Goal: Task Accomplishment & Management: Use online tool/utility

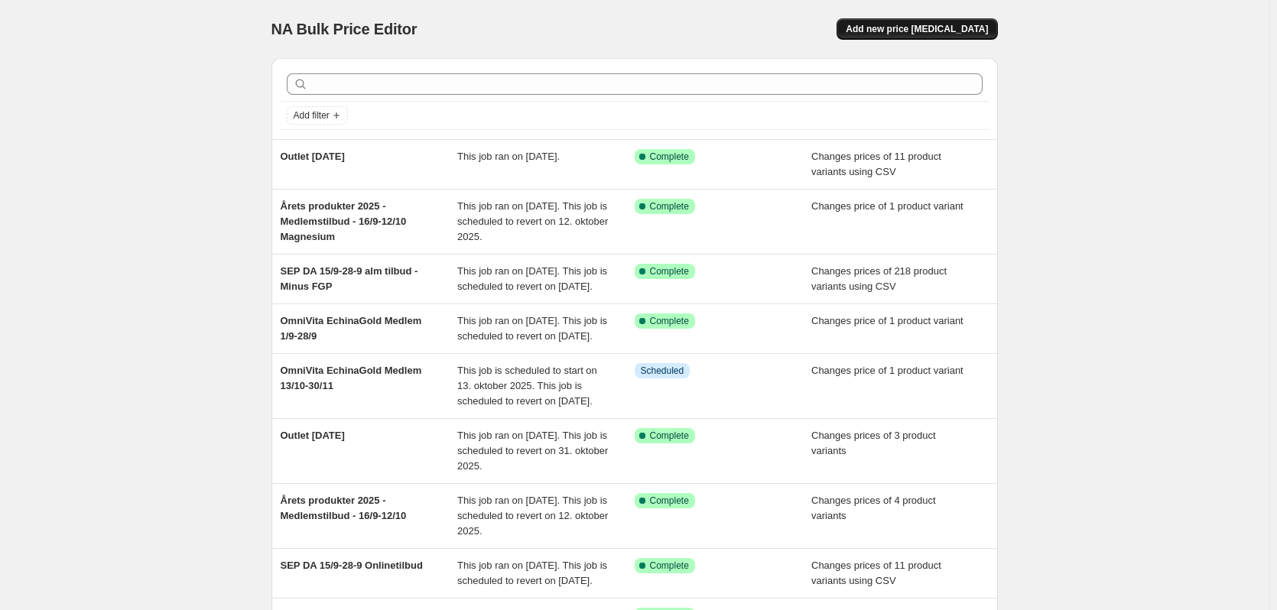
click at [910, 32] on span "Add new price [MEDICAL_DATA]" at bounding box center [917, 29] width 142 height 12
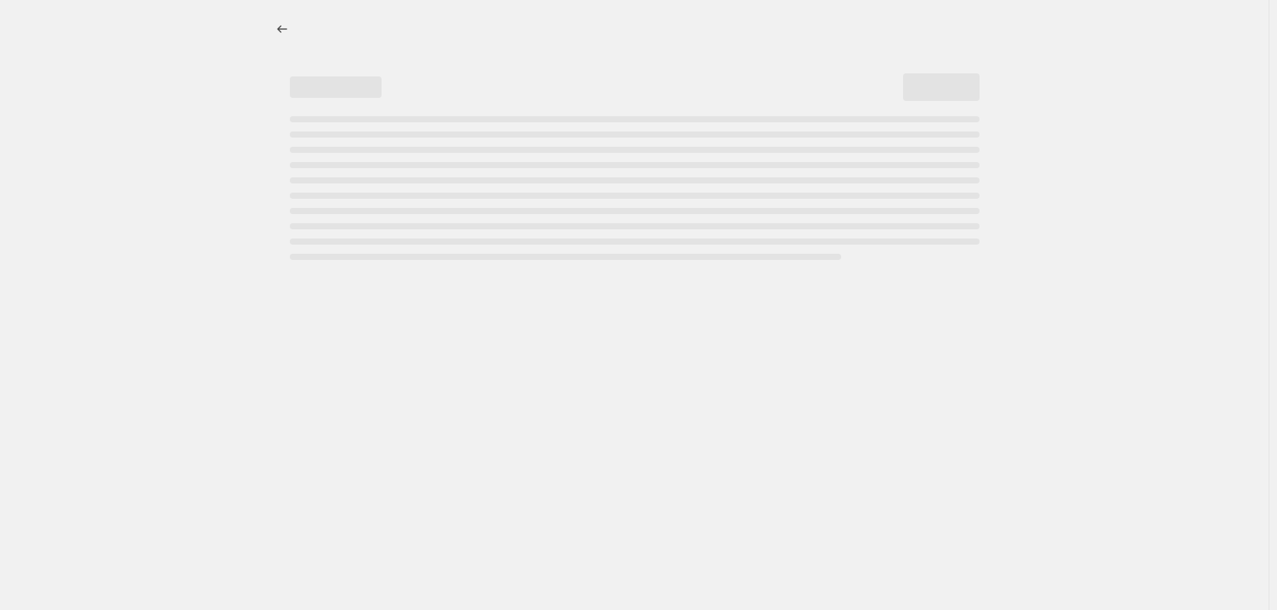
select select "percentage"
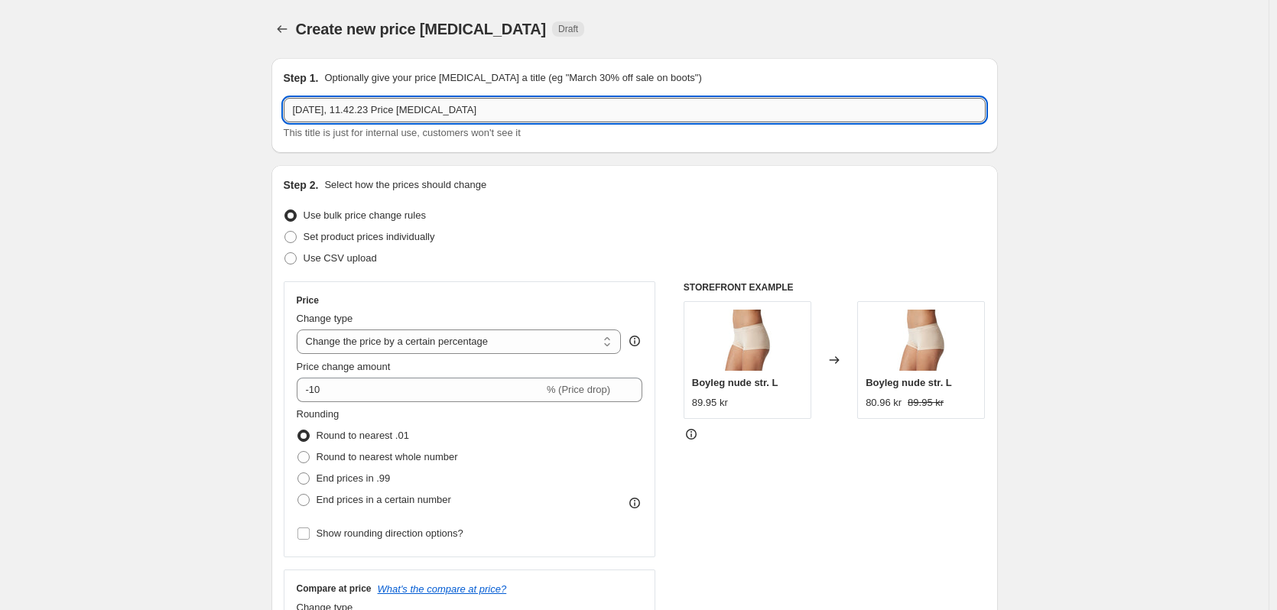
click at [383, 107] on input "[DATE], 11.42.23 Price [MEDICAL_DATA]" at bounding box center [635, 110] width 702 height 24
click at [336, 106] on input "Outlet [DATE]" at bounding box center [635, 110] width 702 height 24
type input "Outlet [DATE]"
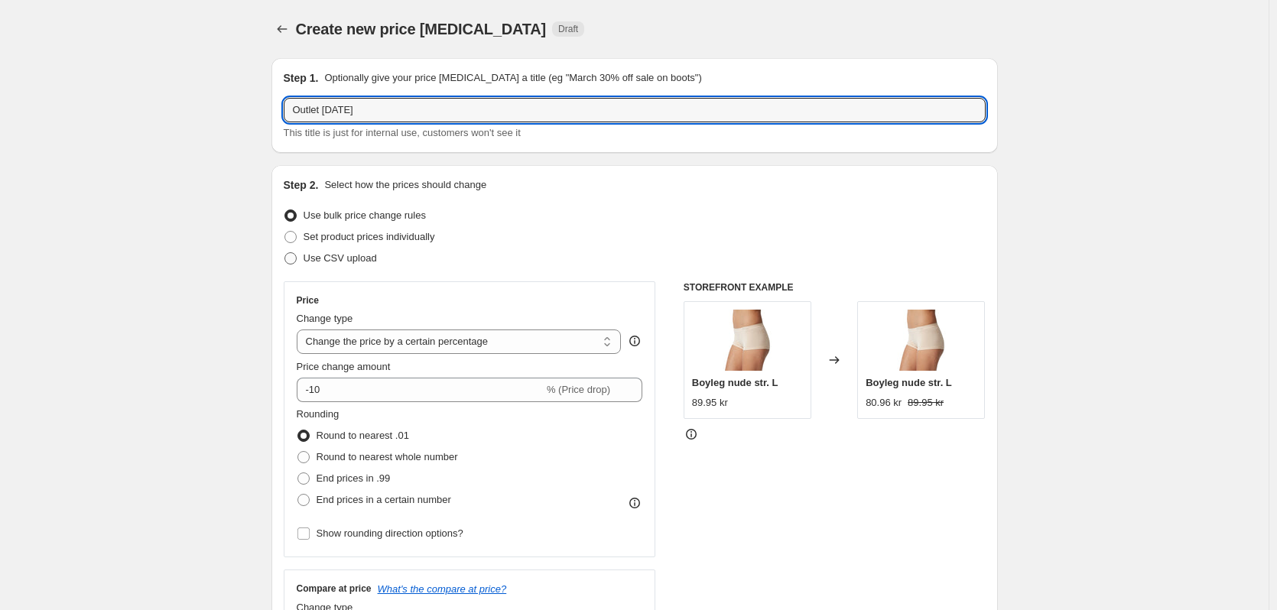
click at [317, 251] on span "Use CSV upload" at bounding box center [340, 258] width 73 height 15
click at [285, 252] on input "Use CSV upload" at bounding box center [285, 252] width 1 height 1
radio input "true"
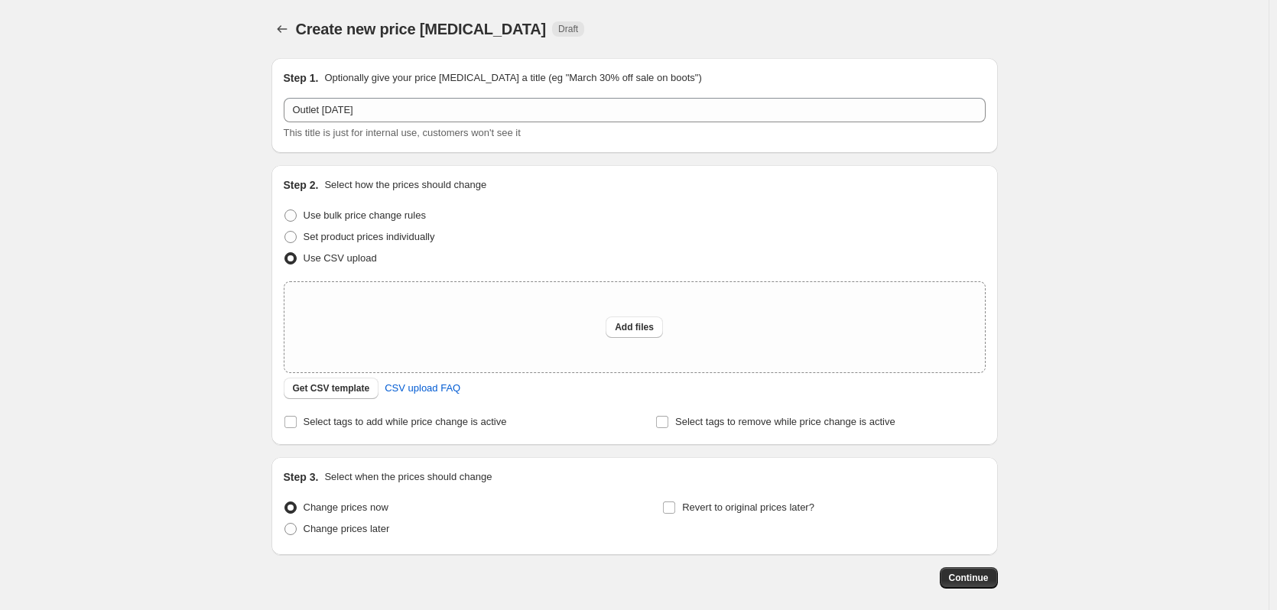
scroll to position [72, 0]
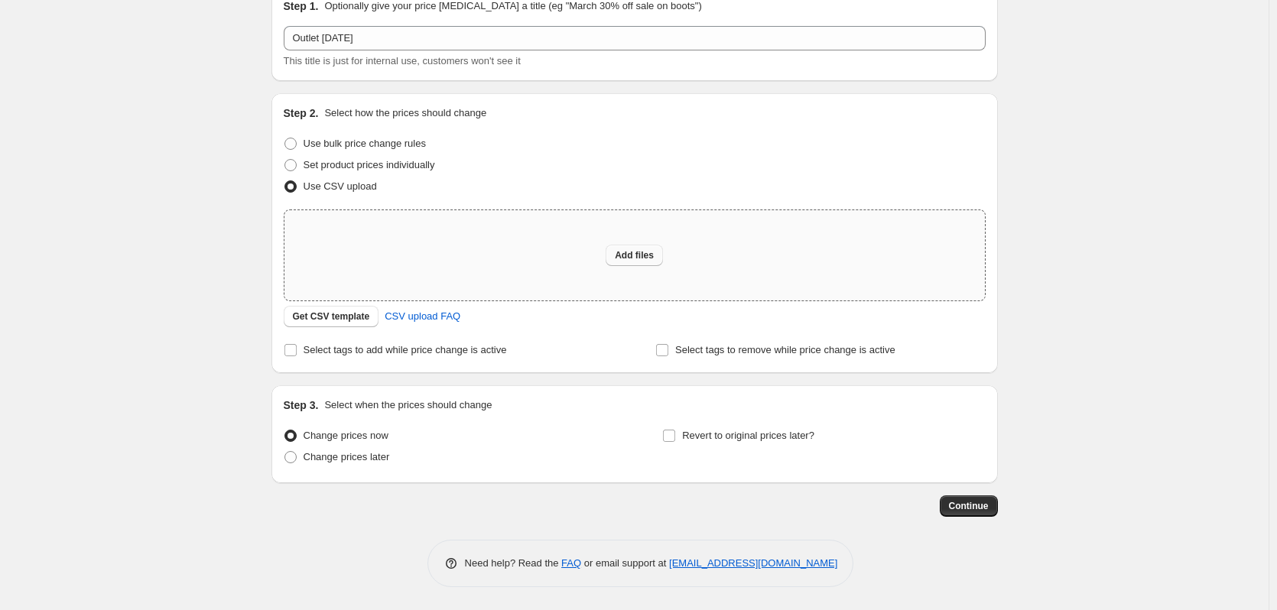
click at [643, 259] on span "Add files" at bounding box center [634, 255] width 39 height 12
type input "C:\fakepath\Outlet [DATE] CSV.csv"
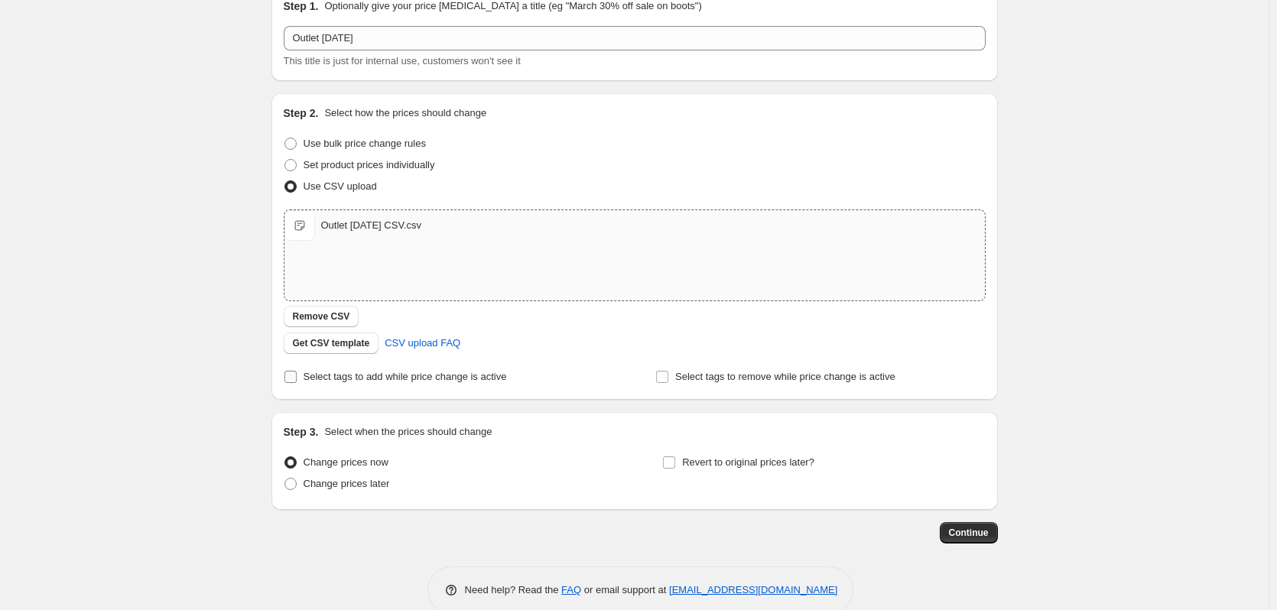
click at [340, 377] on span "Select tags to add while price change is active" at bounding box center [405, 376] width 203 height 11
click at [297, 377] on input "Select tags to add while price change is active" at bounding box center [291, 377] width 12 height 12
checkbox input "true"
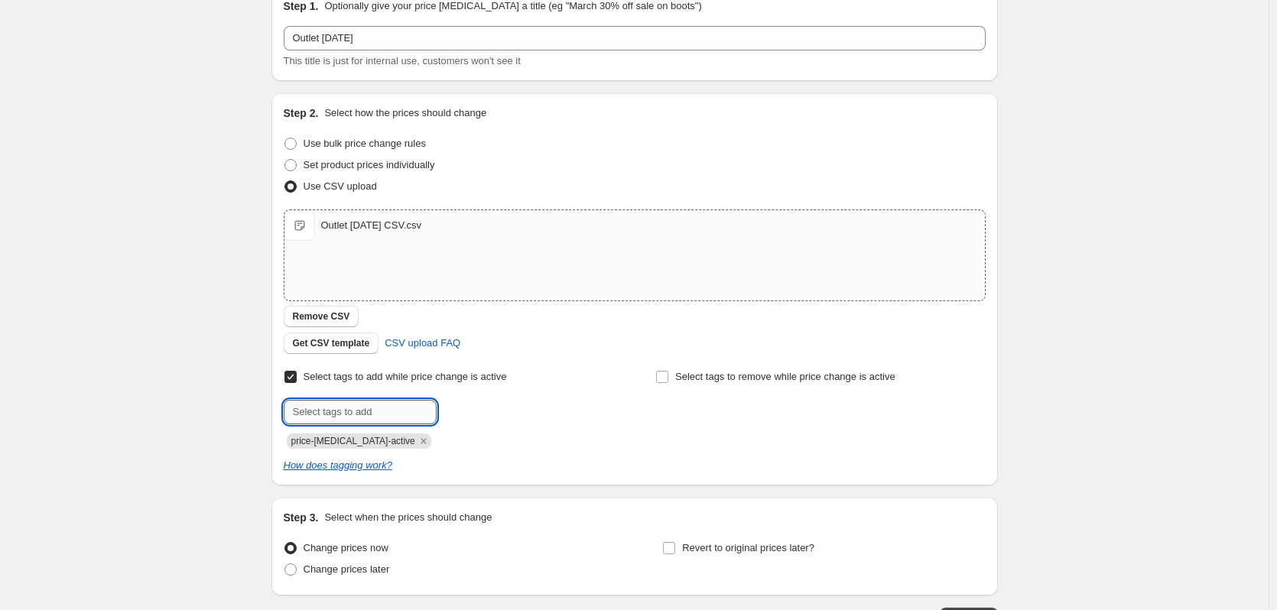
click at [408, 408] on input "text" at bounding box center [360, 412] width 153 height 24
type input "O"
click at [316, 414] on input "text" at bounding box center [360, 412] width 153 height 24
type input "outlet"
click at [484, 403] on button "Add outlet" at bounding box center [472, 410] width 63 height 21
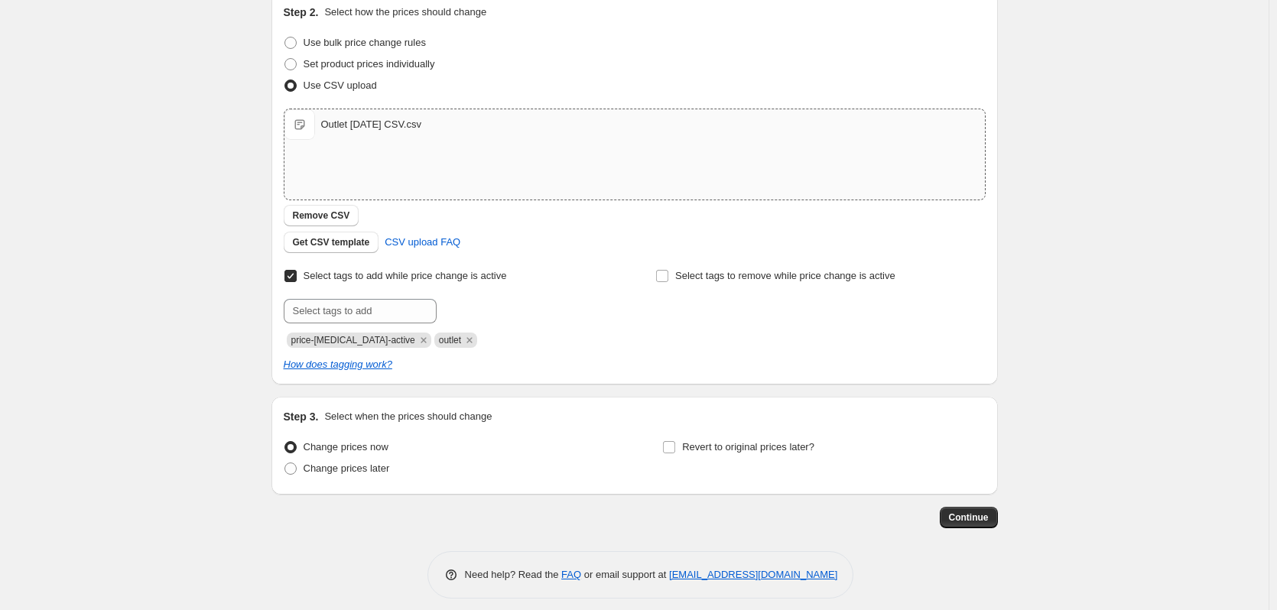
scroll to position [184, 0]
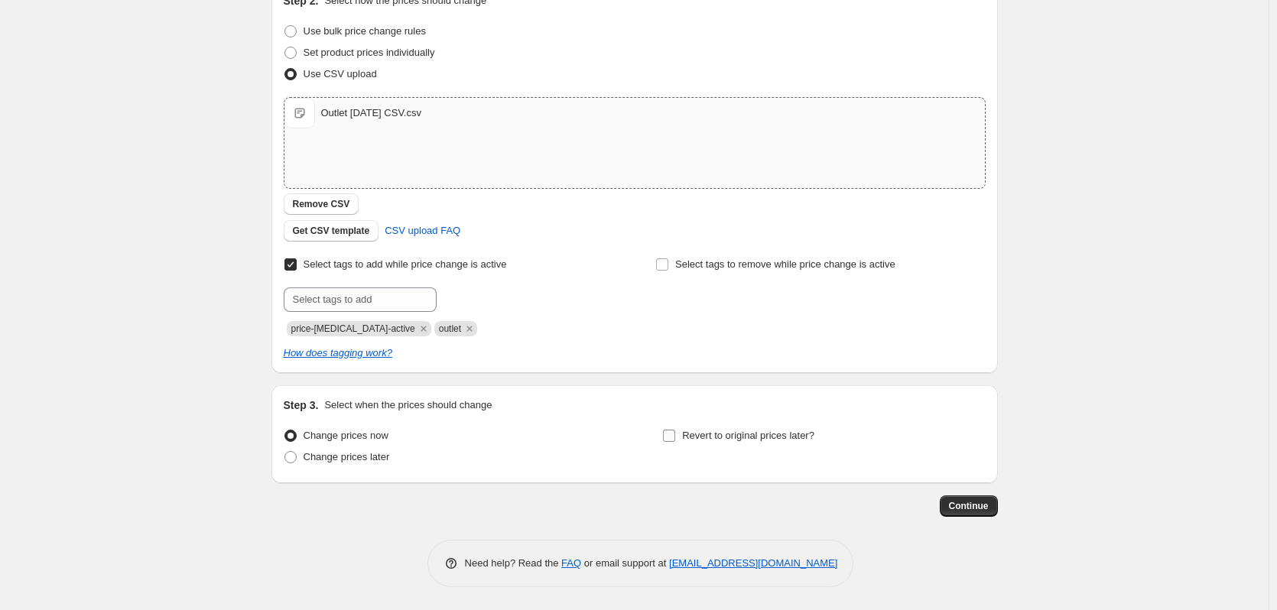
click at [686, 435] on span "Revert to original prices later?" at bounding box center [748, 435] width 132 height 11
click at [675, 435] on input "Revert to original prices later?" at bounding box center [669, 436] width 12 height 12
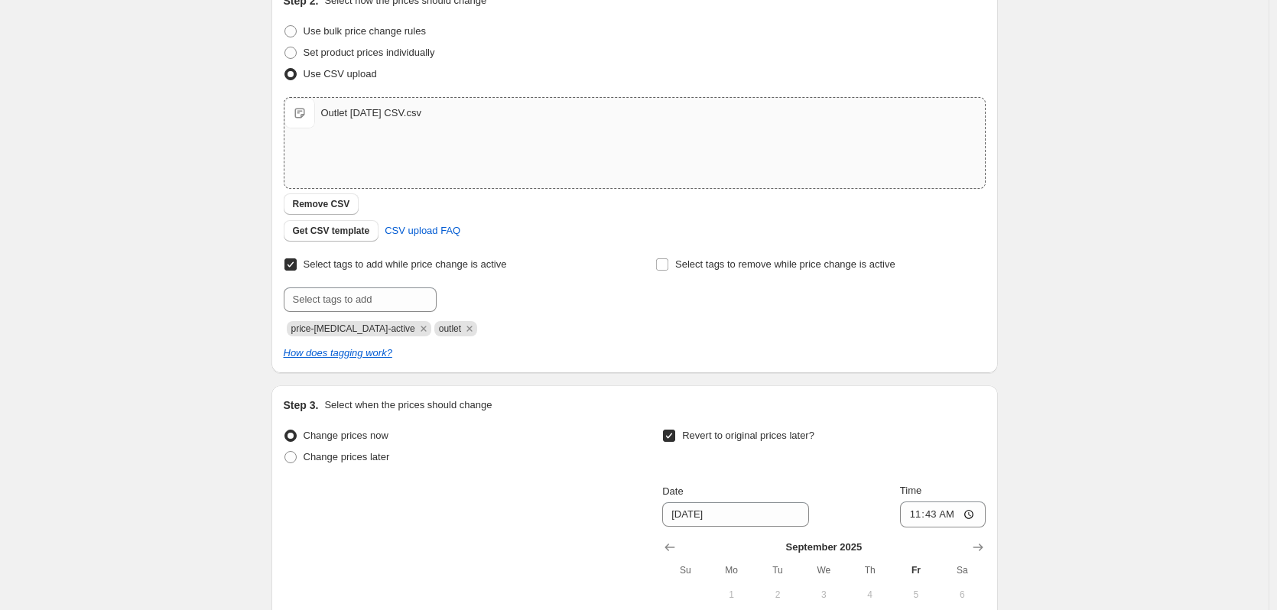
click at [676, 435] on span at bounding box center [669, 436] width 14 height 14
click at [675, 435] on input "Revert to original prices later?" at bounding box center [669, 436] width 12 height 12
checkbox input "false"
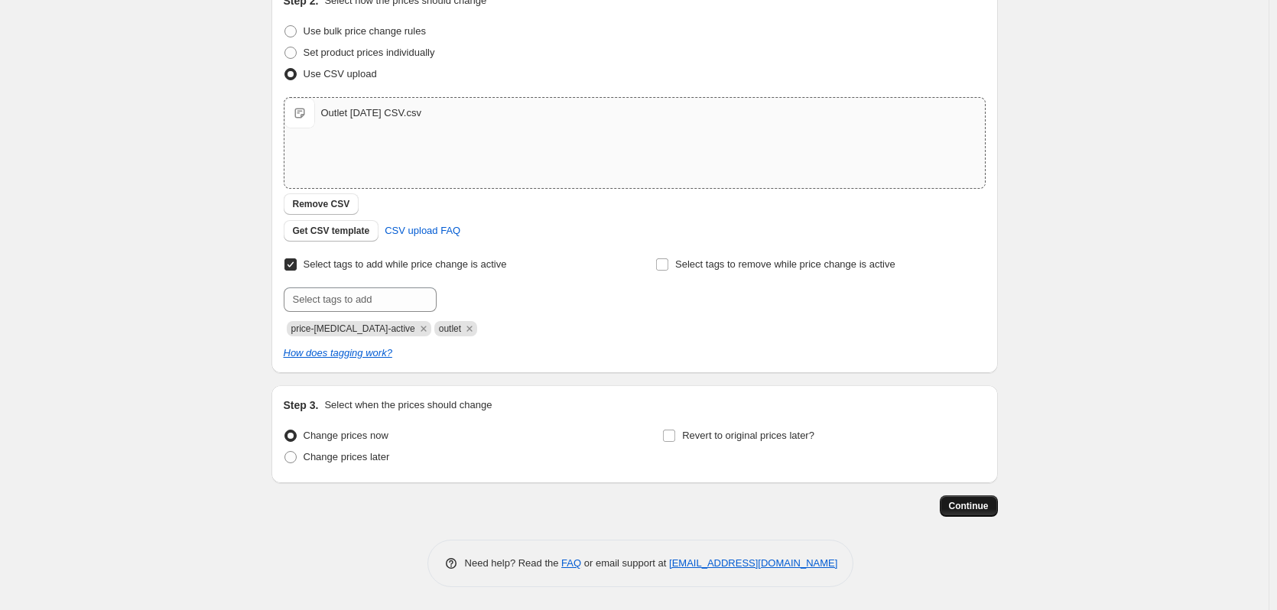
click at [993, 504] on button "Continue" at bounding box center [969, 506] width 58 height 21
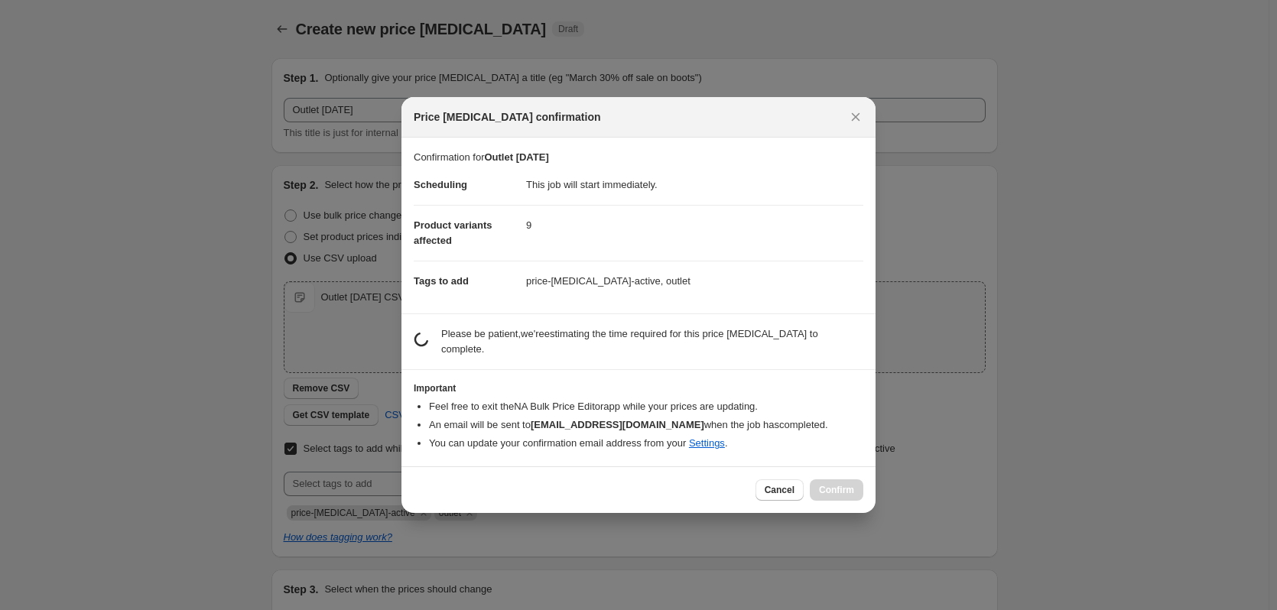
scroll to position [0, 0]
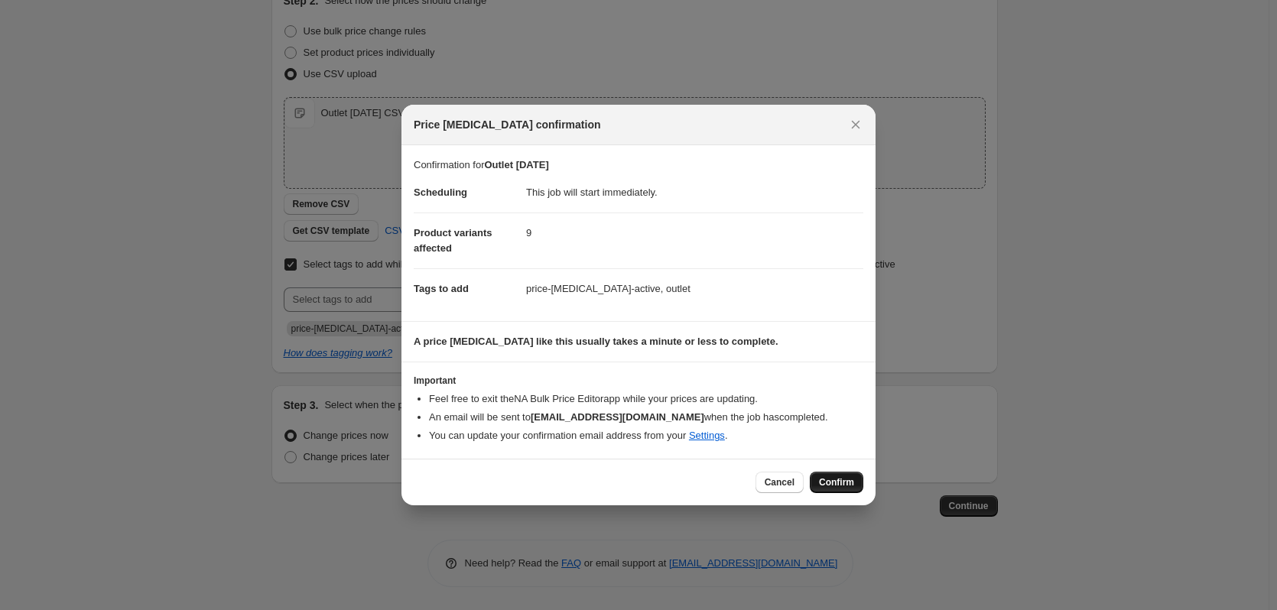
click at [825, 481] on span "Confirm" at bounding box center [836, 483] width 35 height 12
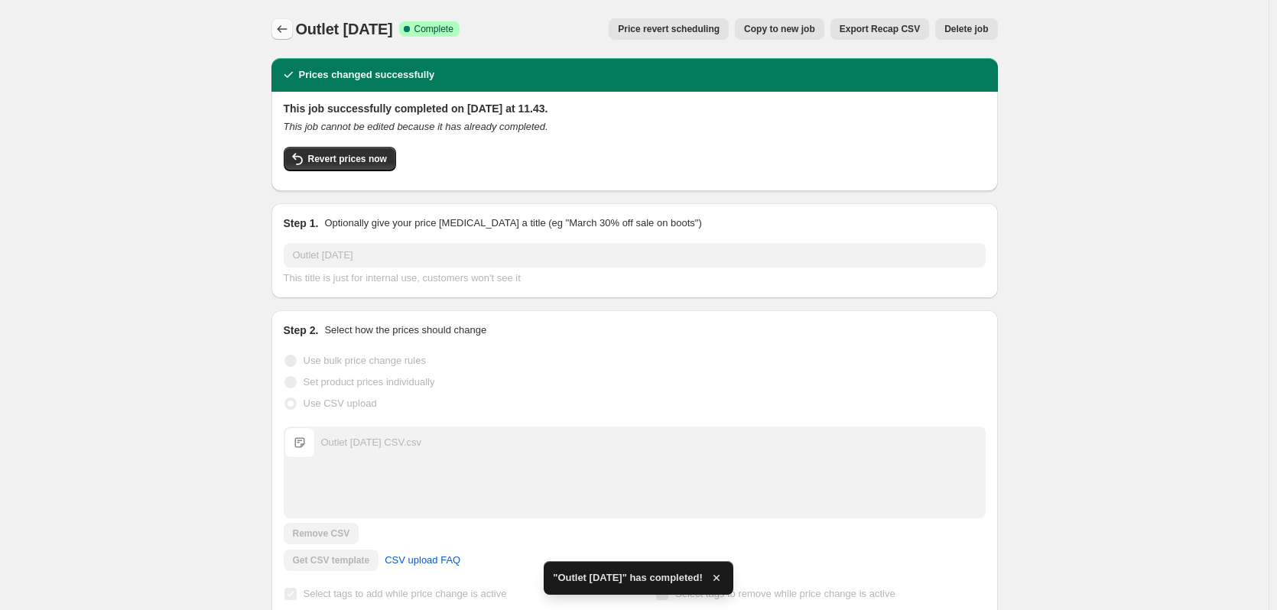
click at [276, 24] on button "Price change jobs" at bounding box center [282, 28] width 21 height 21
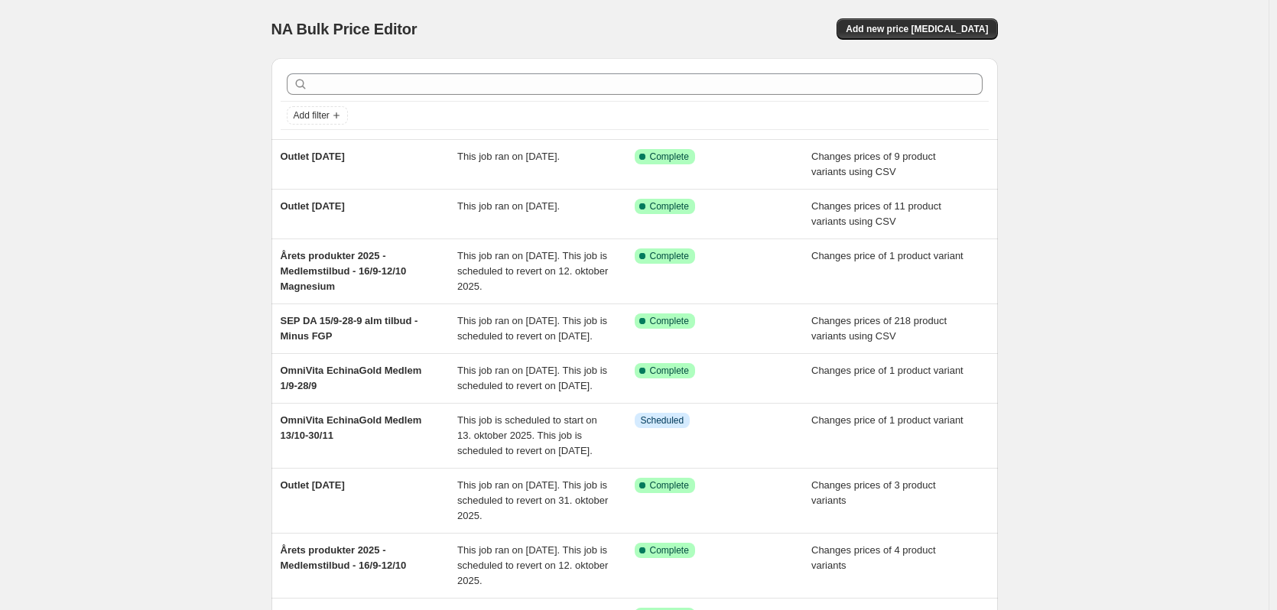
click at [119, 181] on div "NA Bulk Price Editor. This page is ready NA Bulk Price Editor Add new price [ME…" at bounding box center [634, 424] width 1269 height 849
